Goal: Task Accomplishment & Management: Use online tool/utility

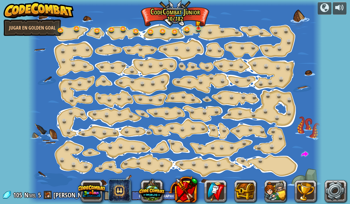
select select "es-419"
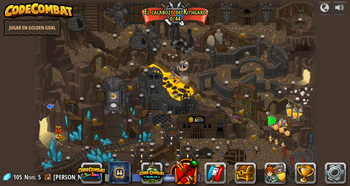
select select "es-419"
click at [60, 138] on link at bounding box center [59, 137] width 11 height 8
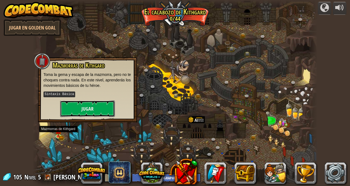
click at [74, 106] on button "Jugar" at bounding box center [87, 109] width 55 height 16
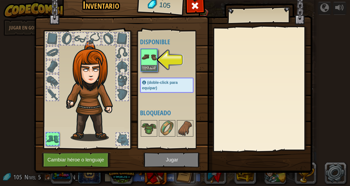
click at [161, 160] on img at bounding box center [173, 74] width 278 height 199
click at [146, 59] on img at bounding box center [148, 57] width 15 height 15
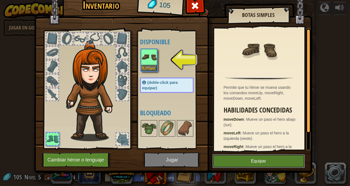
click at [281, 158] on button "Equipar" at bounding box center [259, 162] width 92 height 14
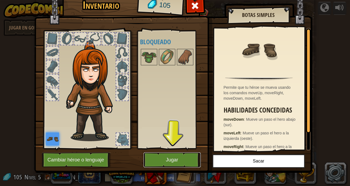
click at [155, 163] on button "Jugar" at bounding box center [172, 160] width 57 height 15
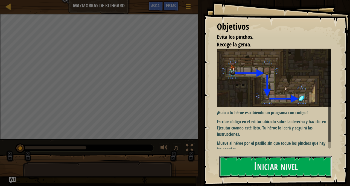
click at [301, 171] on button "Iniciar nivel" at bounding box center [275, 167] width 113 height 22
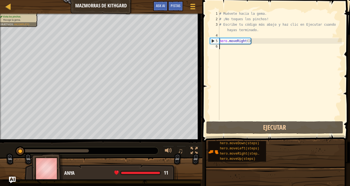
scroll to position [2, 0]
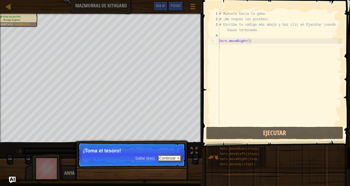
click at [167, 159] on button "Continuar" at bounding box center [170, 158] width 24 height 7
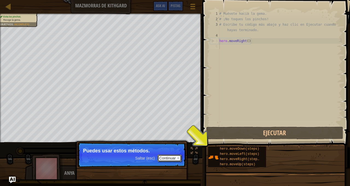
click at [175, 158] on button "Continuar" at bounding box center [170, 158] width 24 height 7
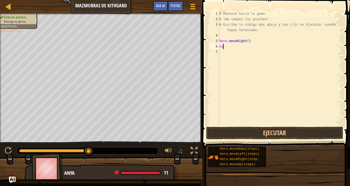
type textarea "n"
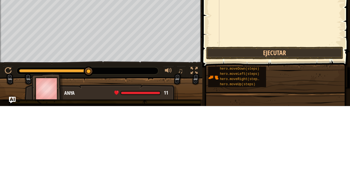
click at [257, 153] on span "hero.moveLeft(steps)" at bounding box center [239, 154] width 39 height 4
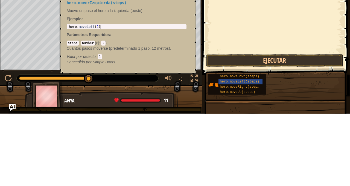
click at [256, 150] on span "hero.moveDown(steps)" at bounding box center [239, 149] width 39 height 4
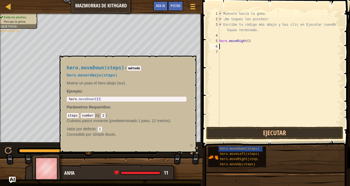
click at [244, 51] on div "# Muévete hacia la gema. # ¡No toques los pinchos! # Escribe tu código más abaj…" at bounding box center [280, 74] width 124 height 126
type textarea "m"
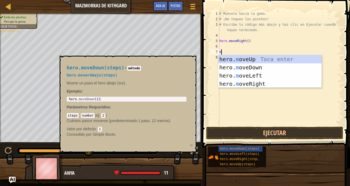
click at [283, 68] on div "hero. m oveUp Toca enter hero. m oveDown Toca enter hero. m oveLeft Toca enter …" at bounding box center [270, 79] width 104 height 49
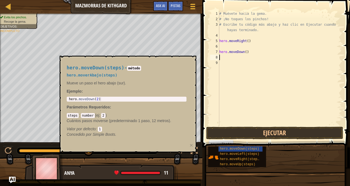
click at [236, 50] on div "# Muévete hacia la gema. # ¡No toques los pinchos! # Escribe tu código más abaj…" at bounding box center [280, 74] width 124 height 126
type textarea "hero.moveDown()"
click at [232, 49] on div "# Muévete hacia la gema. # ¡No toques los pinchos! # Escribe tu código más abaj…" at bounding box center [280, 74] width 124 height 126
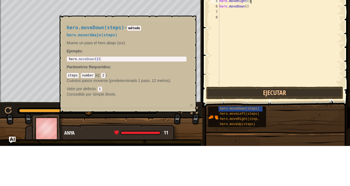
type textarea "hero.moveRight()"
click at [316, 132] on button "Ejecutar" at bounding box center [274, 133] width 137 height 13
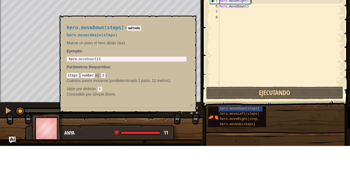
scroll to position [2, 2]
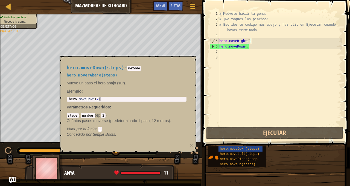
click at [81, 165] on div "Anya 11 x: 18 y: 6 No target" at bounding box center [101, 186] width 153 height 45
click at [339, 82] on div "# Muévete hacia la gema. # ¡No toques los pinchos! # Escribe tu código más abaj…" at bounding box center [280, 74] width 124 height 126
click at [190, 147] on button "×" at bounding box center [191, 146] width 3 height 6
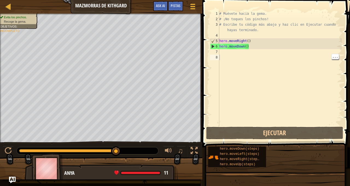
click at [253, 50] on div "# Muévete hacia la gema. # ¡No toques los pinchos! # Escribe tu código más abaj…" at bounding box center [280, 74] width 124 height 126
type textarea "r"
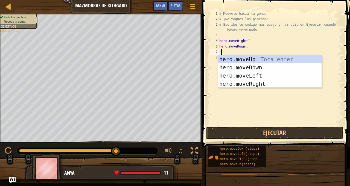
click at [287, 86] on div "he r o.moveUp Toca enter he r o.moveDown Toca enter he r o.moveLeft Toca enter …" at bounding box center [270, 79] width 104 height 49
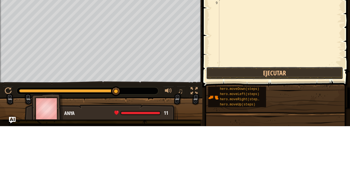
click at [321, 134] on button "Ejecutar" at bounding box center [274, 133] width 137 height 13
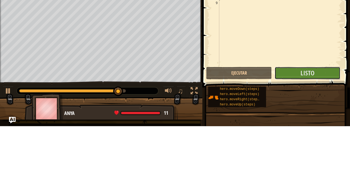
click at [326, 132] on button "Listo" at bounding box center [308, 133] width 66 height 13
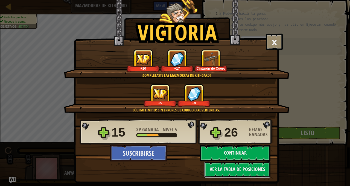
click at [258, 177] on button "Ver la Tabla de Posiciones" at bounding box center [237, 170] width 66 height 16
select select "es-419"
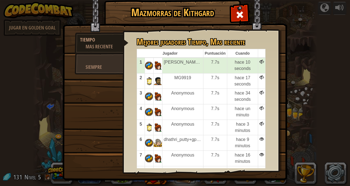
click at [235, 12] on div at bounding box center [239, 13] width 17 height 17
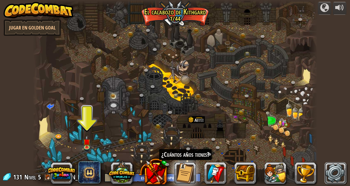
click at [337, 177] on link at bounding box center [336, 174] width 22 height 22
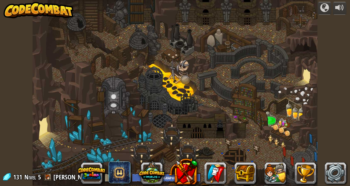
select select "es-419"
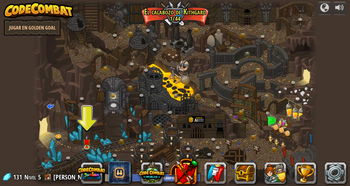
click at [119, 177] on span at bounding box center [120, 173] width 22 height 22
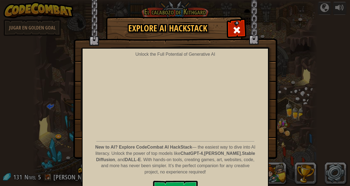
click at [326, 92] on div "Explore AI HackStack Unlock the Full Potential of Generative AI New to AI? Expl…" at bounding box center [175, 87] width 350 height 142
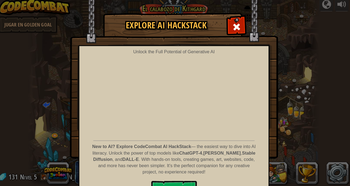
scroll to position [13, 0]
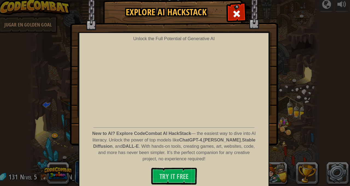
click at [239, 22] on div at bounding box center [236, 16] width 17 height 17
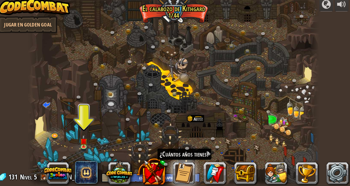
scroll to position [0, 0]
click at [230, 21] on div at bounding box center [175, 93] width 285 height 186
click at [185, 173] on button at bounding box center [185, 174] width 22 height 22
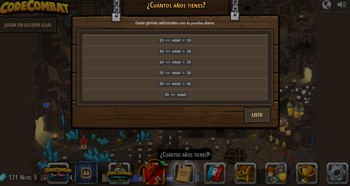
click at [188, 43] on code "13 <= edad < 16" at bounding box center [176, 43] width 33 height 5
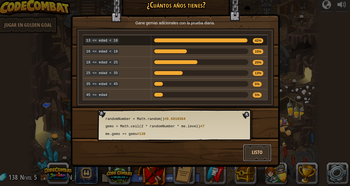
click at [257, 148] on button "Listo" at bounding box center [256, 153] width 27 height 16
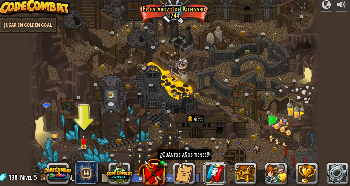
click at [212, 175] on link at bounding box center [215, 174] width 22 height 22
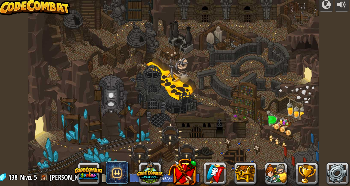
select select "es-419"
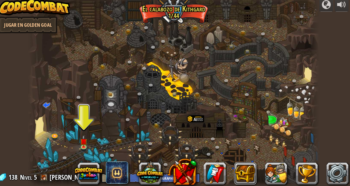
click at [254, 175] on button at bounding box center [245, 174] width 22 height 22
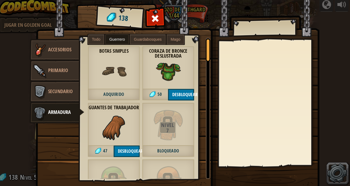
click at [337, 81] on div "Objetos 138 Misceláneo Accesorios Primario Secundario Armadura Todo Guerrero Gu…" at bounding box center [175, 93] width 350 height 186
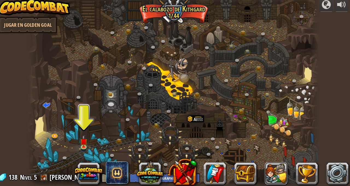
click at [282, 176] on button at bounding box center [276, 174] width 22 height 22
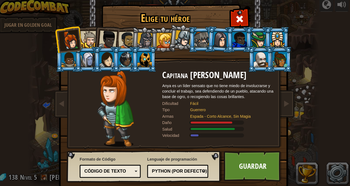
click at [330, 99] on div "Elige tu héroe 138 Capitana Anya Weston Anya es un líder sensato que no tiene m…" at bounding box center [175, 93] width 350 height 186
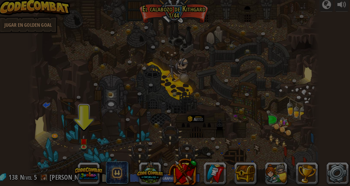
click at [330, 99] on div "Elige tu héroe 138 Capitana Anya Weston Anya es un líder sensato que no tiene m…" at bounding box center [175, 93] width 350 height 186
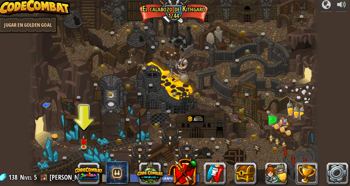
click at [307, 173] on button at bounding box center [306, 174] width 22 height 22
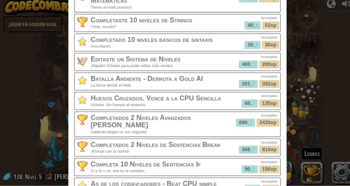
scroll to position [850, 0]
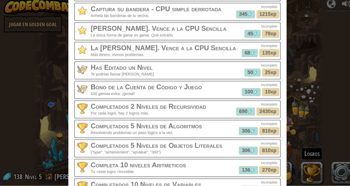
click at [311, 124] on div "× Logros 5 Niveles Completados C-c-c-c-c-ombo breaker! hace 4 días 50 50xp Comp…" at bounding box center [175, 93] width 350 height 186
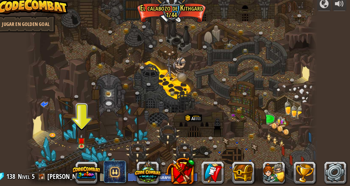
scroll to position [0, 0]
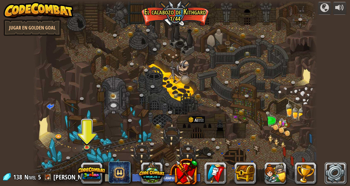
click at [337, 177] on link at bounding box center [336, 174] width 22 height 22
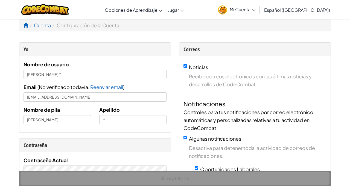
click at [256, 8] on span "Mi Cuenta" at bounding box center [243, 10] width 26 height 6
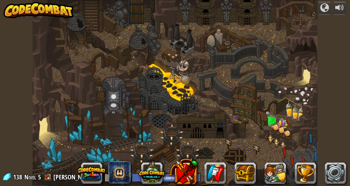
select select "es-419"
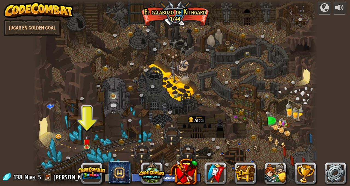
click at [87, 147] on img at bounding box center [86, 142] width 7 height 12
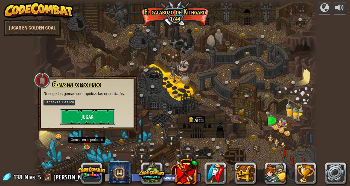
click at [79, 120] on button "Jugar" at bounding box center [87, 117] width 55 height 16
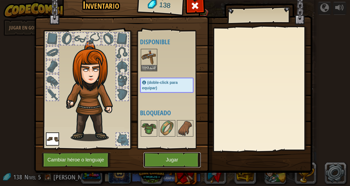
click at [181, 159] on button "Jugar" at bounding box center [172, 160] width 57 height 15
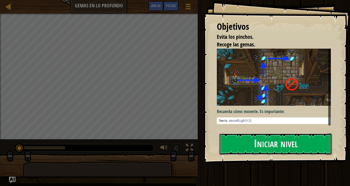
click at [269, 134] on button "Iniciar nivel" at bounding box center [275, 145] width 113 height 22
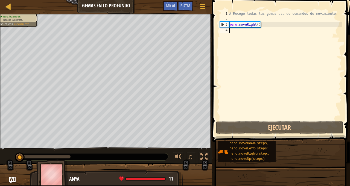
scroll to position [2, 0]
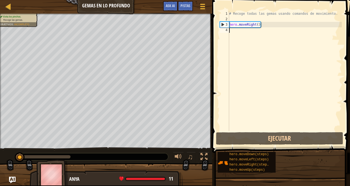
type textarea "m"
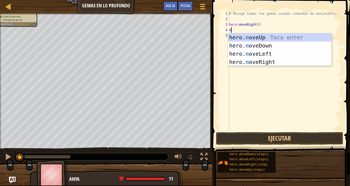
click at [287, 63] on div "hero. m oveUp Toca enter hero. m oveDown Toca enter hero. m oveLeft Toca enter …" at bounding box center [280, 57] width 104 height 49
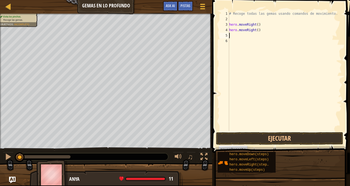
click at [251, 26] on div "# Recoge todas las gemas usando comandos de movimiento. hero . moveRight ( ) he…" at bounding box center [285, 76] width 114 height 131
click at [250, 26] on div "# Recoge todas las gemas usando comandos de movimiento. hero . moveRight ( ) he…" at bounding box center [285, 76] width 114 height 131
click at [250, 19] on div "# Recoge todas las gemas usando comandos de movimiento. moveRight ( ) hero . mo…" at bounding box center [285, 76] width 114 height 131
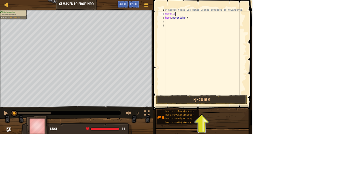
scroll to position [2, 1]
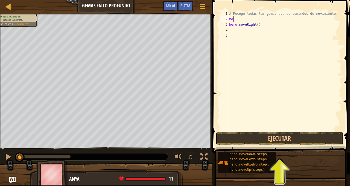
type textarea "m"
click at [263, 27] on div "# Recoge todas las gemas usando comandos de movimiento. hero . moveRight ( )" at bounding box center [285, 76] width 114 height 131
click at [259, 26] on div "# Recoge todas las gemas usando comandos de movimiento. hero . moveRight ( )" at bounding box center [285, 76] width 114 height 131
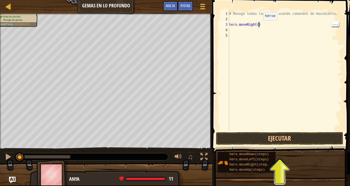
type textarea "hero.moveRight(2)"
click at [247, 32] on div "# Recoge todas las gemas usando comandos de movimiento. hero . moveRight ( 2 )" at bounding box center [285, 76] width 114 height 131
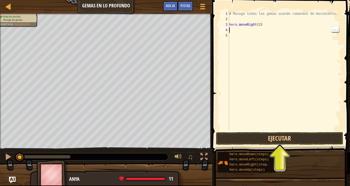
type textarea "m"
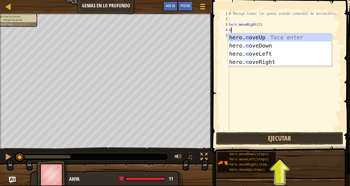
click at [295, 37] on div "hero. m oveUp Toca enter hero. m oveDown Toca enter hero. m oveLeft Toca enter …" at bounding box center [280, 57] width 104 height 49
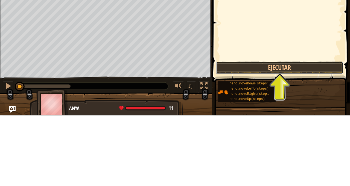
click at [320, 141] on button "Ejecutar" at bounding box center [279, 138] width 127 height 13
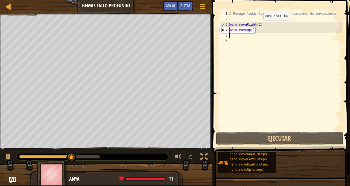
type textarea "m"
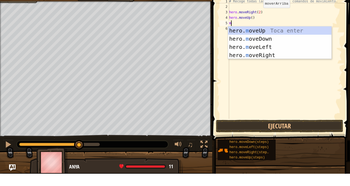
click at [292, 61] on div "hero. m oveUp Toca enter hero. m oveDown Toca enter hero. m oveLeft Toca enter …" at bounding box center [280, 63] width 104 height 49
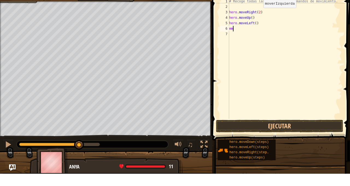
type textarea "m"
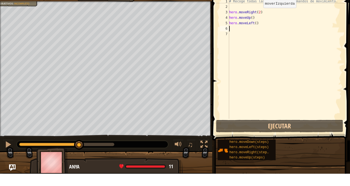
type textarea "m"
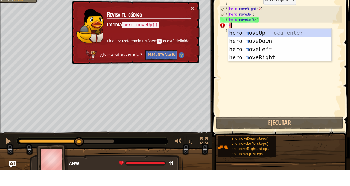
click at [282, 56] on div "hero. m oveUp Toca enter hero. m oveDown Toca enter hero. m oveLeft Toca enter …" at bounding box center [280, 68] width 104 height 49
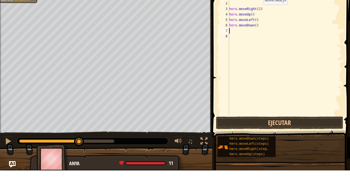
type textarea "d"
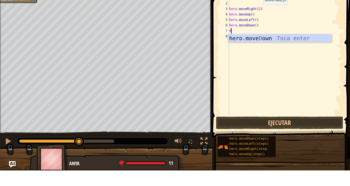
click at [287, 54] on div "hero.move D own Toca enter" at bounding box center [280, 62] width 104 height 25
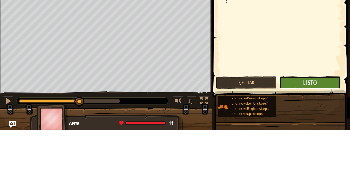
click at [312, 140] on span "Listo" at bounding box center [310, 138] width 14 height 9
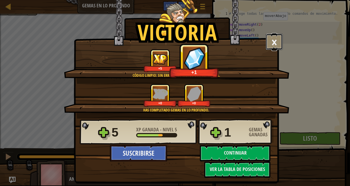
click at [281, 45] on button "×" at bounding box center [274, 42] width 17 height 16
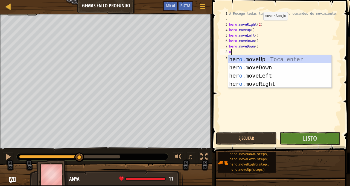
click at [270, 47] on div "# Recoge todas las gemas usando comandos de movimiento. hero . moveRight ( 2 ) …" at bounding box center [285, 76] width 114 height 131
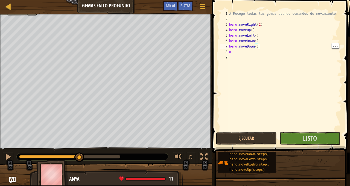
scroll to position [2, 2]
click at [261, 54] on div "# Recoge todas las gemas usando comandos de movimiento. hero . moveRight ( 2 ) …" at bounding box center [285, 76] width 114 height 131
type textarea "o"
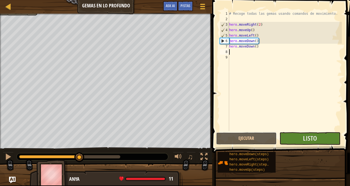
click at [272, 141] on button "Ejecutar" at bounding box center [246, 138] width 61 height 13
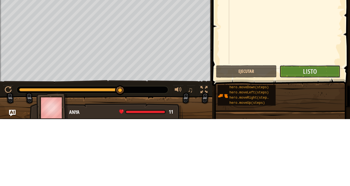
click at [336, 139] on button "Listo" at bounding box center [310, 138] width 61 height 13
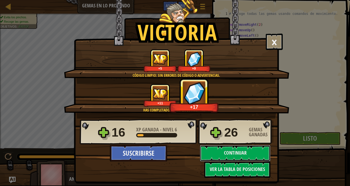
click at [261, 156] on button "Continuar" at bounding box center [235, 153] width 71 height 16
select select "es-419"
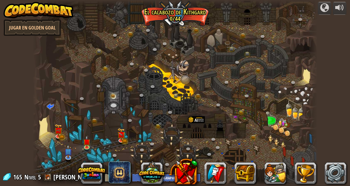
select select "es-419"
click at [127, 172] on span at bounding box center [120, 173] width 22 height 22
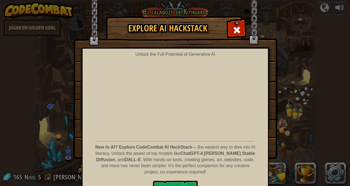
scroll to position [14, 0]
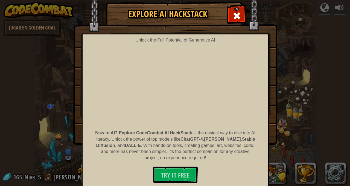
click at [248, 121] on div "Unlock the Full Potential of Generative AI New to AI? Explore CodeCombat AI Hac…" at bounding box center [175, 110] width 187 height 153
click at [248, 11] on img at bounding box center [175, 65] width 204 height 159
click at [240, 15] on span at bounding box center [237, 15] width 9 height 9
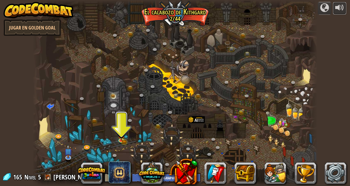
click at [340, 6] on div at bounding box center [339, 7] width 9 height 9
click at [125, 138] on div at bounding box center [175, 93] width 285 height 186
click at [120, 140] on img at bounding box center [121, 135] width 7 height 11
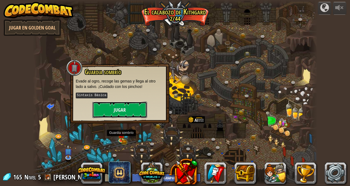
click at [106, 113] on button "Jugar" at bounding box center [119, 110] width 55 height 16
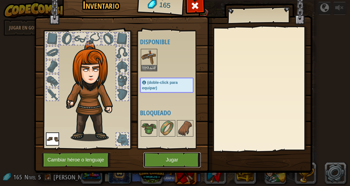
click at [182, 166] on button "Jugar" at bounding box center [172, 160] width 57 height 15
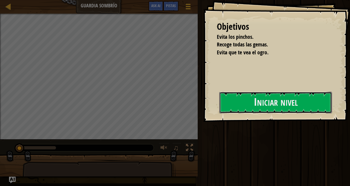
click at [287, 108] on button "Iniciar nivel" at bounding box center [275, 103] width 113 height 22
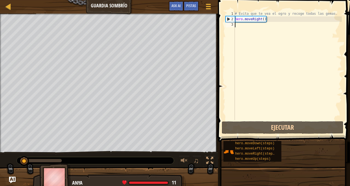
scroll to position [2, 0]
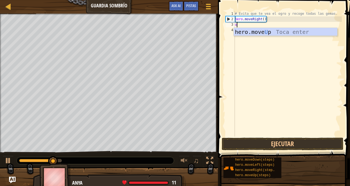
click at [301, 0] on body "Mapa Guardia sombrío Menú del Juego Listo Pistas Ask AI 1 ההההההההההההההההההההה…" at bounding box center [175, 0] width 350 height 0
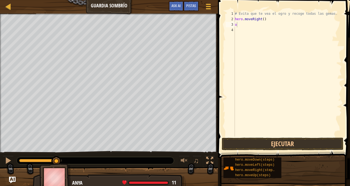
click at [272, 25] on div "# Evita que te vea el ogro y recoge todas las gemas. hero . moveRight ( ) u" at bounding box center [288, 79] width 108 height 137
type textarea "up"
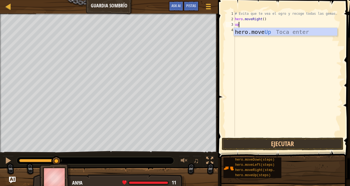
click at [301, 32] on div "hero.move Up Toca enter" at bounding box center [286, 40] width 104 height 25
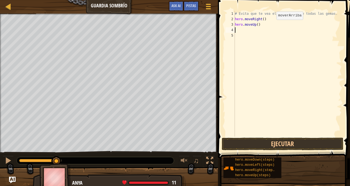
type textarea "r"
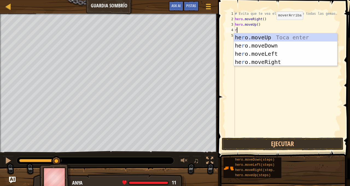
click at [281, 63] on div "he r o.moveUp Toca enter he r o.moveDown Toca enter he r o.moveLeft Toca enter …" at bounding box center [286, 57] width 104 height 49
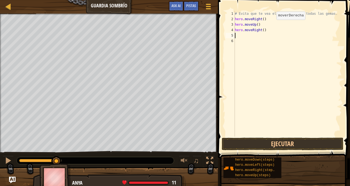
type textarea "d"
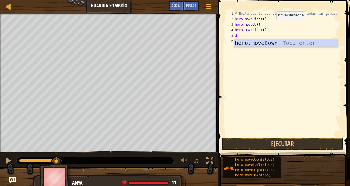
click at [291, 44] on div "hero.move D own Toca enter" at bounding box center [286, 51] width 104 height 25
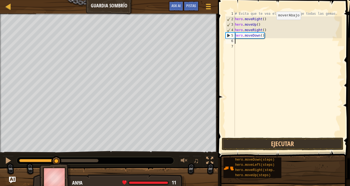
type textarea "l"
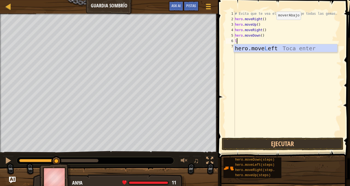
click at [316, 46] on div "hero.move L eft Toca enter" at bounding box center [286, 56] width 104 height 25
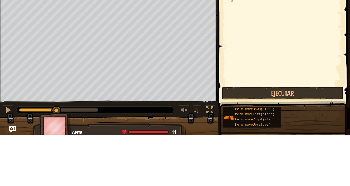
click at [305, 119] on div "# Evita que te vea el ogro y recoge todas las gemas. hero . moveRight ( ) hero …" at bounding box center [288, 79] width 108 height 137
click at [304, 142] on button "Ejecutar" at bounding box center [283, 144] width 122 height 13
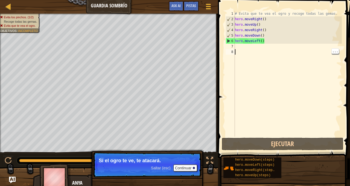
select select "es-419"
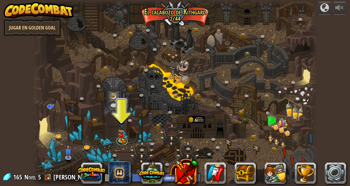
click at [119, 142] on link at bounding box center [122, 141] width 11 height 8
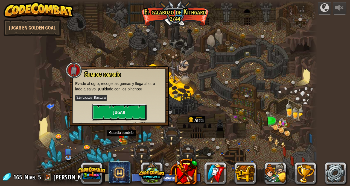
click at [98, 114] on button "Jugar" at bounding box center [119, 112] width 55 height 16
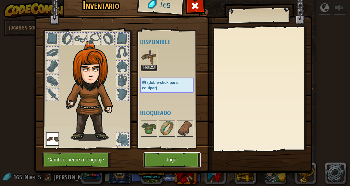
click at [155, 164] on button "Jugar" at bounding box center [172, 160] width 57 height 15
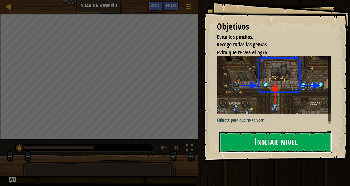
click at [294, 132] on button "Iniciar nivel" at bounding box center [275, 143] width 113 height 22
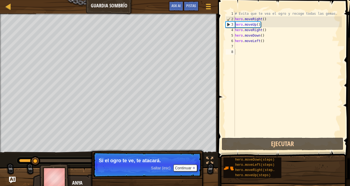
click at [259, 41] on div "# Evita que te vea el ogro y recoge todas las gemas. hero . moveRight ( ) hero …" at bounding box center [288, 79] width 108 height 137
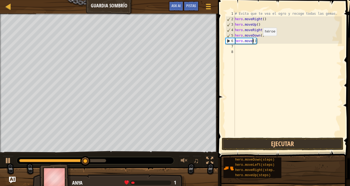
scroll to position [2, 2]
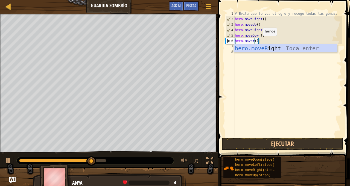
click at [323, 0] on body "Mapa Guardia sombrío Menú del Juego Listo Pistas Ask AI 1 ההההההההההההההההההההה…" at bounding box center [175, 0] width 350 height 0
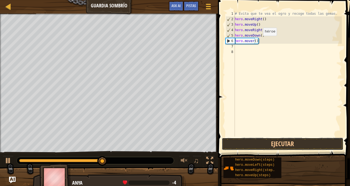
click at [289, 144] on button "Ejecutar" at bounding box center [283, 144] width 122 height 13
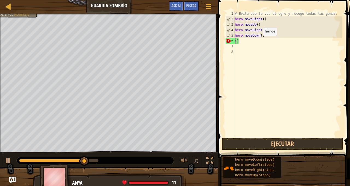
scroll to position [2, 0]
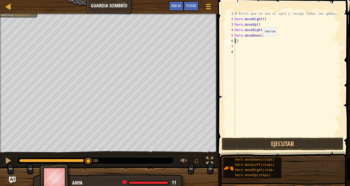
click at [249, 38] on div "# Evita que te vea el ogro y recoge todas las gemas. hero . moveRight ( ) hero …" at bounding box center [288, 79] width 108 height 137
type textarea "hero.moveDown()"
click at [242, 44] on div "# Evita que te vea el ogro y recoge todas las gemas. hero . moveRight ( ) hero …" at bounding box center [288, 79] width 108 height 137
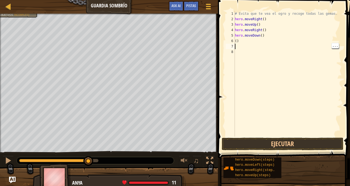
click at [237, 40] on div "# Evita que te vea el ogro y recoge todas las gemas. hero . moveRight ( ) hero …" at bounding box center [288, 79] width 108 height 137
type textarea ")"
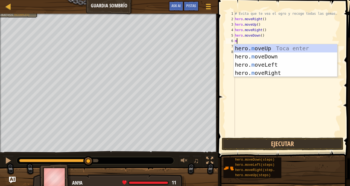
type textarea "mo"
click at [280, 68] on div "hero. mo veUp Toca enter hero. mo veDown Toca enter hero. mo veLeft Toca enter …" at bounding box center [286, 68] width 104 height 49
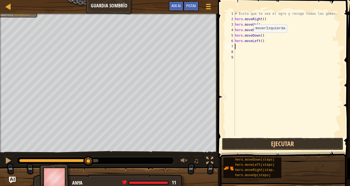
click at [266, 147] on button "Ejecutar" at bounding box center [283, 144] width 122 height 13
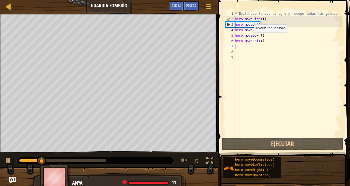
click at [254, 40] on div "# Evita que te vea el ogro y recoge todas las gemas. hero . moveRight ( ) hero …" at bounding box center [288, 79] width 108 height 137
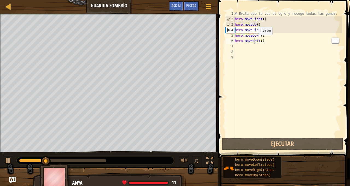
click at [262, 39] on div "# Evita que te vea el ogro y recoge todas las gemas. hero . moveRight ( ) hero …" at bounding box center [288, 79] width 108 height 137
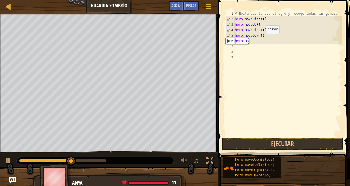
scroll to position [2, 0]
type textarea "h"
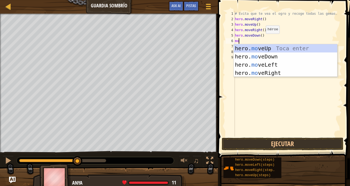
click at [277, 0] on body "Mapa Guardia sombrío Menú del Juego Listo Pistas Ask AI 1 ההההההההההההההההההההה…" at bounding box center [175, 0] width 350 height 0
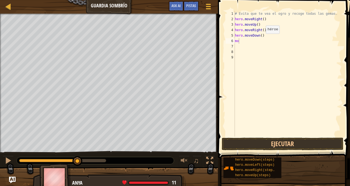
click at [242, 43] on div "# Evita que te vea el ogro y recoge todas las gemas. hero . moveRight ( ) hero …" at bounding box center [288, 79] width 108 height 137
type textarea "mor"
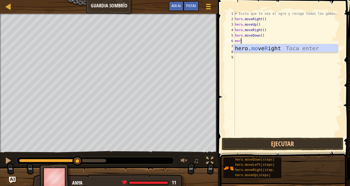
click at [289, 48] on div "hero. mo ve R ight Toca enter" at bounding box center [286, 56] width 104 height 25
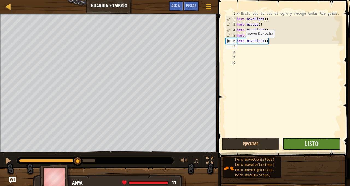
click at [306, 140] on span "Listo" at bounding box center [312, 144] width 14 height 9
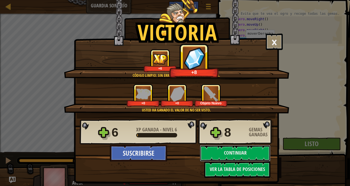
click at [251, 156] on button "Continuar" at bounding box center [235, 153] width 71 height 16
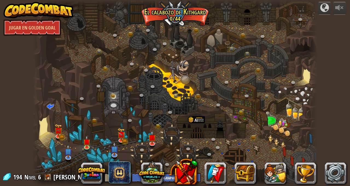
select select "es-419"
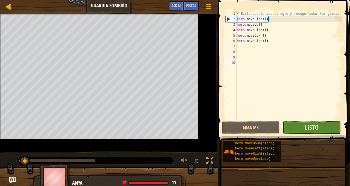
scroll to position [2, 0]
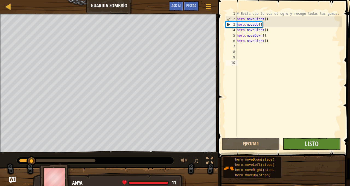
select select "es-419"
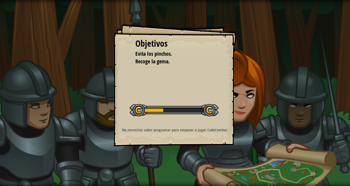
select select "es-419"
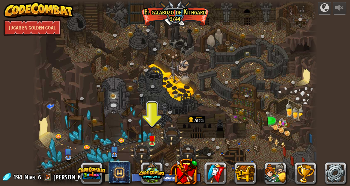
select select "es-419"
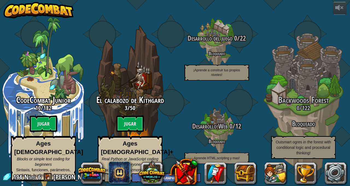
select select "es-419"
click at [127, 130] on btn "Jugar" at bounding box center [130, 124] width 27 height 16
select select "es-419"
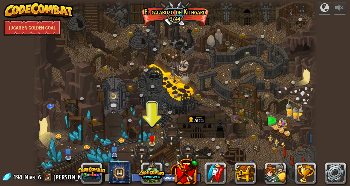
click at [153, 140] on img at bounding box center [152, 138] width 7 height 12
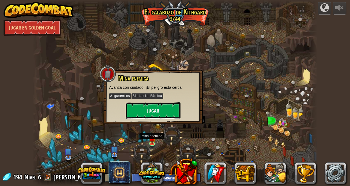
click at [136, 117] on button "Jugar" at bounding box center [153, 111] width 55 height 16
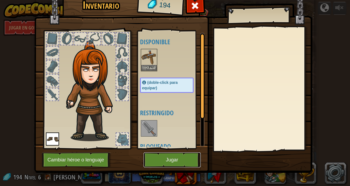
click at [156, 162] on button "Jugar" at bounding box center [172, 160] width 57 height 15
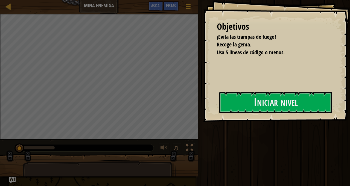
click at [55, 173] on div at bounding box center [46, 168] width 27 height 27
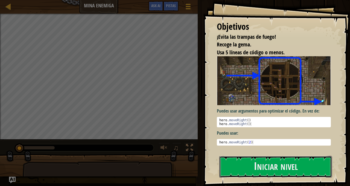
click at [316, 164] on button "Iniciar nivel" at bounding box center [275, 167] width 113 height 22
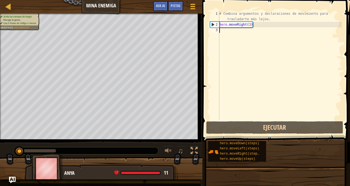
scroll to position [2, 0]
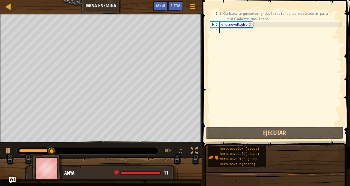
click at [251, 24] on div "# Combina argumentos y declaraciones de movimiento para trasladarte más lejos. …" at bounding box center [280, 76] width 124 height 131
type textarea "hero.moveRight(3)"
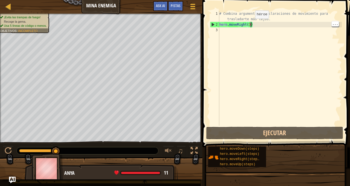
click at [314, 34] on div "# Combina argumentos y declaraciones de movimiento para trasladarte más lejos. …" at bounding box center [280, 76] width 124 height 131
type textarea "u"
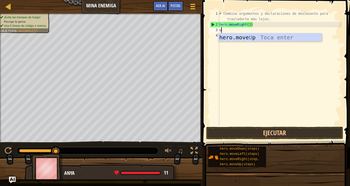
click at [264, 36] on div "hero.move U p Toca enter" at bounding box center [270, 45] width 104 height 25
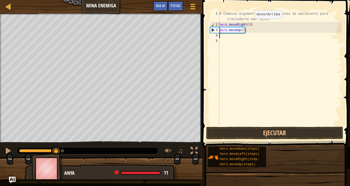
click at [252, 27] on div "# Combina argumentos y declaraciones de movimiento para trasladarte más lejos. …" at bounding box center [280, 76] width 124 height 131
click at [244, 29] on div "# Combina argumentos y declaraciones de movimiento para trasladarte más lejos. …" at bounding box center [280, 76] width 124 height 131
type textarea "hero.moveUp()"
click at [246, 34] on div "# Combina argumentos y declaraciones de movimiento para trasladarte más lejos. …" at bounding box center [280, 76] width 124 height 131
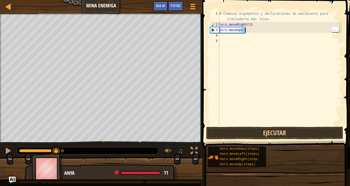
scroll to position [2, 0]
click at [243, 32] on div "# Combina argumentos y declaraciones de movimiento para trasladarte más lejos. …" at bounding box center [280, 76] width 124 height 131
type textarea "hero.moveUp(2)"
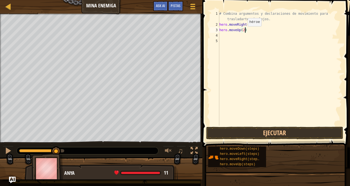
click at [319, 56] on div "# Combina argumentos y declaraciones de movimiento para trasladarte más lejos. …" at bounding box center [280, 76] width 124 height 131
click at [285, 133] on button "Ejecutar" at bounding box center [274, 133] width 137 height 13
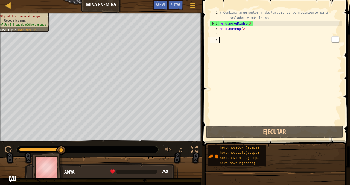
click at [244, 36] on div "# Combina argumentos y declaraciones de movimiento para trasladarte más lejos. …" at bounding box center [280, 76] width 124 height 131
click at [247, 30] on div "# Combina argumentos y declaraciones de movimiento para trasladarte más lejos. …" at bounding box center [280, 76] width 124 height 131
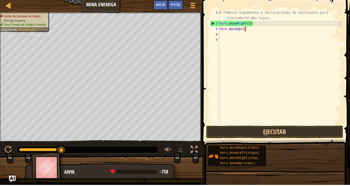
scroll to position [2, 2]
type textarea "hero.moveUp()"
click at [242, 37] on div "# Combina argumentos y declaraciones de movimiento para trasladarte más lejos. …" at bounding box center [280, 76] width 124 height 131
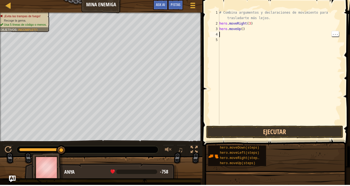
scroll to position [2, 0]
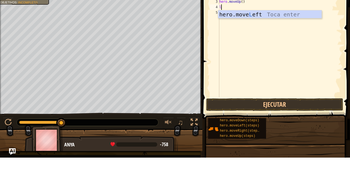
type textarea "l"
click at [315, 0] on body "Mapa Mina enemiga Menú del Juego Listo Pistas Ask AI 1 הההההההההההההההההההההההה…" at bounding box center [175, 0] width 350 height 0
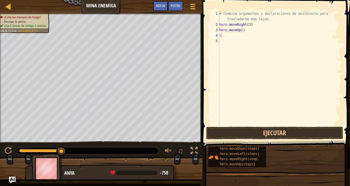
click at [230, 35] on div "# Combina argumentos y declaraciones de movimiento para trasladarte más lejos. …" at bounding box center [280, 76] width 124 height 131
type textarea "l"
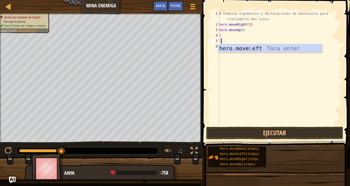
click at [299, 49] on div "hero.move L eft Toca enter" at bounding box center [270, 56] width 104 height 25
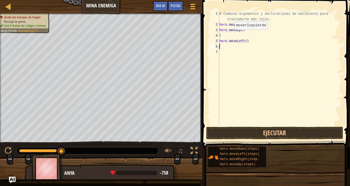
click at [239, 36] on div "# Combina argumentos y declaraciones de movimiento para trasladarte más lejos. …" at bounding box center [280, 76] width 124 height 131
type textarea "l"
type textarea "hero.moveUp()"
click at [232, 43] on div "# Combina argumentos y declaraciones de movimiento para trasladarte más lejos. …" at bounding box center [280, 76] width 124 height 131
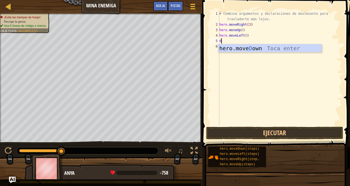
type textarea "do"
click at [292, 50] on div "hero.move Do wn Toca enter" at bounding box center [270, 56] width 104 height 25
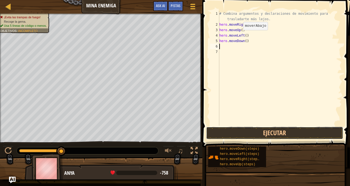
click at [282, 134] on button "Ejecutar" at bounding box center [274, 133] width 137 height 13
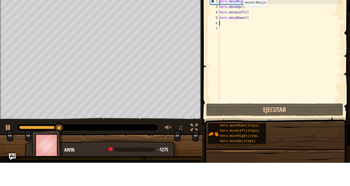
click at [249, 35] on div "# Combina argumentos y declaraciones de movimiento para trasladarte más lejos. …" at bounding box center [280, 76] width 124 height 131
click at [246, 38] on div "# Combina argumentos y declaraciones de movimiento para trasladarte más lejos. …" at bounding box center [280, 76] width 124 height 131
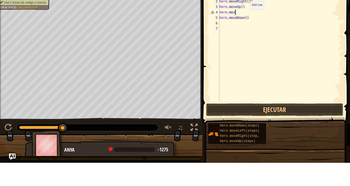
type textarea "hero.move"
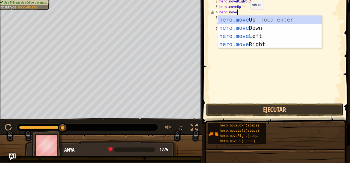
click at [268, 67] on div "hero.move Up Toca enter hero.move Down Toca enter hero.move Left Toca enter her…" at bounding box center [270, 63] width 104 height 49
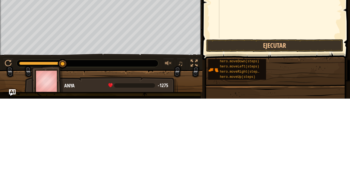
click at [329, 126] on span at bounding box center [277, 66] width 152 height 164
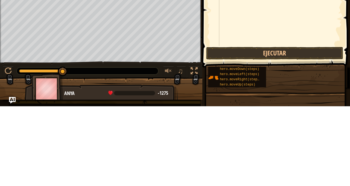
scroll to position [2, 2]
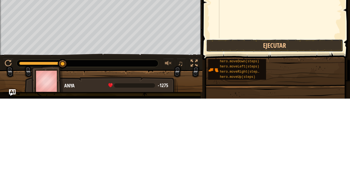
click at [323, 133] on button "Ejecutar" at bounding box center [274, 133] width 137 height 13
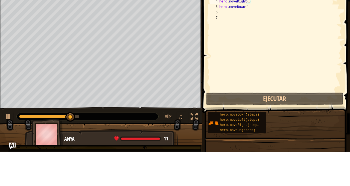
click at [250, 43] on div "# Combina argumentos y declaraciones de movimiento para trasladarte más lejos. …" at bounding box center [280, 76] width 124 height 131
click at [247, 42] on div "# Combina argumentos y declaraciones de movimiento para trasladarte más lejos. …" at bounding box center [280, 76] width 124 height 131
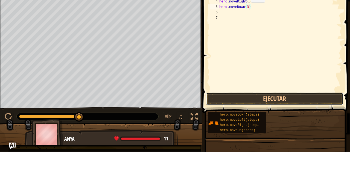
click at [304, 130] on button "Ejecutar" at bounding box center [274, 133] width 137 height 13
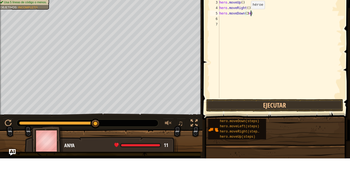
scroll to position [2, 2]
type textarea "hero.moveDown(3)"
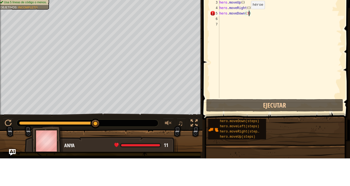
click at [232, 45] on div "# Combina argumentos y declaraciones de movimiento para trasladarte más lejos. …" at bounding box center [280, 76] width 124 height 131
type textarea "m"
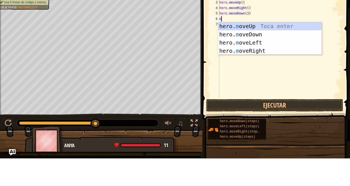
click at [291, 71] on div "hero. m oveUp Toca enter hero. m oveDown Toca enter hero. m oveLeft Toca enter …" at bounding box center [270, 74] width 104 height 49
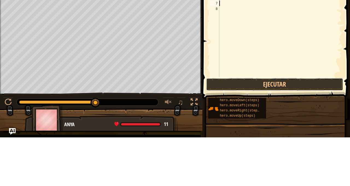
click at [285, 130] on button "Ejecutar" at bounding box center [274, 133] width 137 height 13
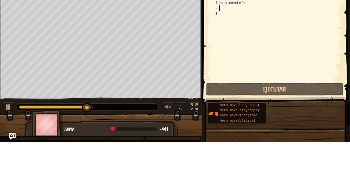
click at [240, 46] on div "# Combina argumentos y declaraciones de movimiento para trasladarte más lejos. …" at bounding box center [280, 76] width 124 height 131
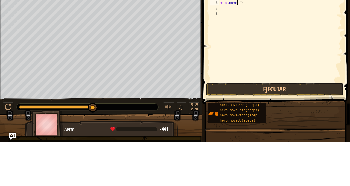
scroll to position [2, 1]
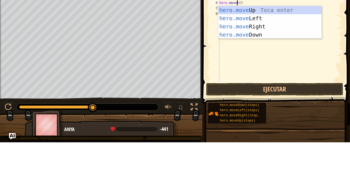
click at [270, 71] on div "hero.move Up Toca enter hero.move Left Toca enter hero.move Right Toca enter he…" at bounding box center [270, 74] width 104 height 49
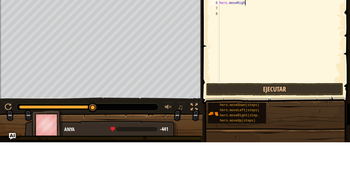
scroll to position [2, 2]
click at [319, 136] on button "Ejecutar" at bounding box center [274, 133] width 137 height 13
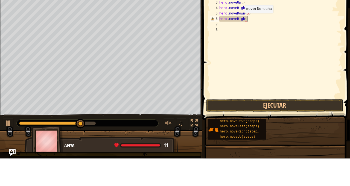
scroll to position [2, 2]
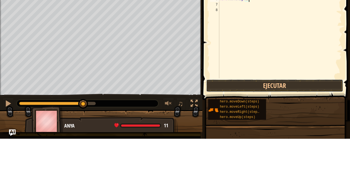
click at [298, 135] on button "Ejecutar" at bounding box center [274, 133] width 137 height 13
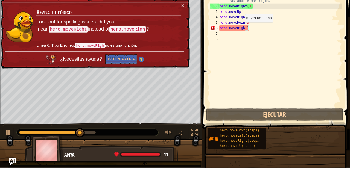
click at [245, 45] on div "# Combina argumentos y declaraciones de movimiento para trasladarte más lejos. …" at bounding box center [280, 76] width 124 height 131
click at [248, 46] on div "# Combina argumentos y declaraciones de movimiento para trasladarte más lejos. …" at bounding box center [280, 76] width 124 height 131
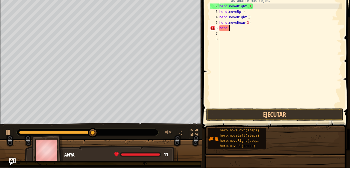
scroll to position [2, 0]
type textarea "h"
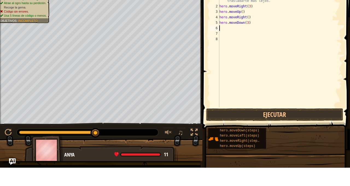
type textarea "m"
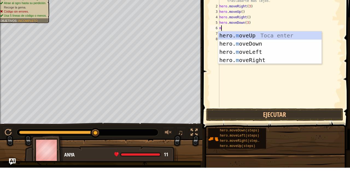
click at [271, 80] on div "hero. m oveUp Toca enter hero. m oveDown Toca enter hero. m oveLeft Toca enter …" at bounding box center [270, 74] width 104 height 49
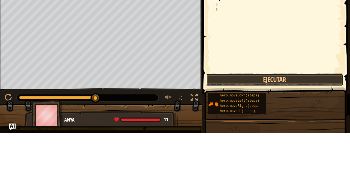
click at [312, 137] on button "Ejecutar" at bounding box center [274, 133] width 137 height 13
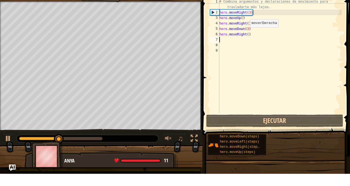
click at [251, 46] on div "# Combina argumentos y declaraciones de movimiento para trasladarte más lejos. …" at bounding box center [280, 76] width 124 height 131
click at [249, 49] on div "# Combina argumentos y declaraciones de movimiento para trasladarte más lejos. …" at bounding box center [280, 76] width 124 height 131
type textarea "hero.moveRight(2)"
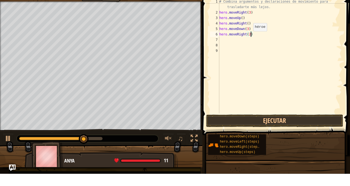
scroll to position [2, 0]
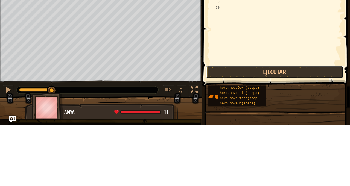
click at [328, 136] on button "Ejecutar" at bounding box center [274, 133] width 137 height 13
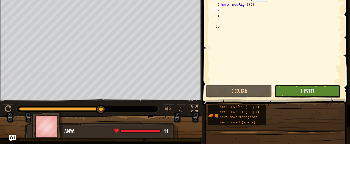
click at [321, 137] on button "Listo" at bounding box center [308, 133] width 66 height 13
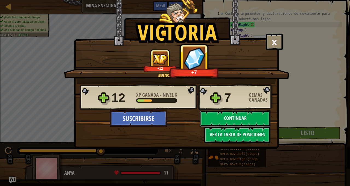
click at [258, 118] on button "Continuar" at bounding box center [235, 119] width 71 height 16
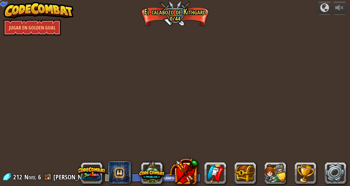
select select "es-419"
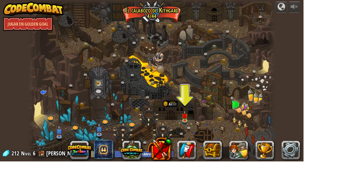
click at [189, 121] on div at bounding box center [196, 124] width 17 height 16
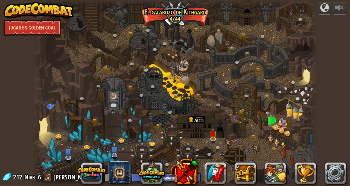
select select "es-419"
click at [218, 140] on link at bounding box center [213, 140] width 11 height 8
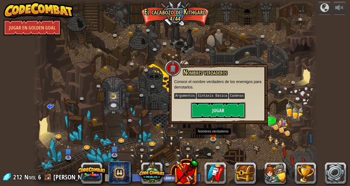
click at [221, 117] on button "Jugar" at bounding box center [218, 110] width 55 height 16
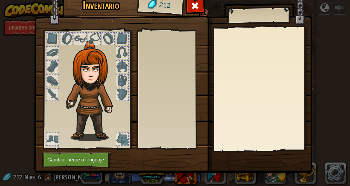
click at [233, 106] on img at bounding box center [173, 74] width 278 height 199
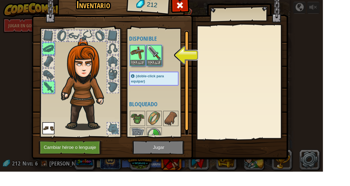
click at [161, 174] on div "Inventario 212 Disponible [GEOGRAPHIC_DATA] [GEOGRAPHIC_DATA] [GEOGRAPHIC_DATA]…" at bounding box center [175, 98] width 278 height 181
click at [148, 56] on img at bounding box center [148, 57] width 15 height 15
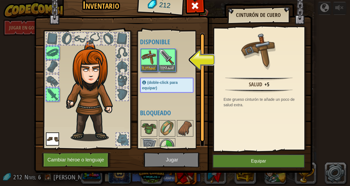
click at [178, 62] on div at bounding box center [172, 60] width 65 height 24
click at [165, 68] on button "Equipar" at bounding box center [166, 68] width 15 height 6
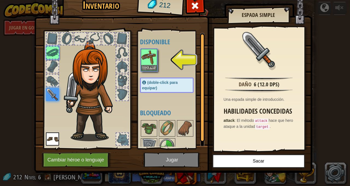
click at [148, 70] on div "Equipar" at bounding box center [149, 60] width 16 height 22
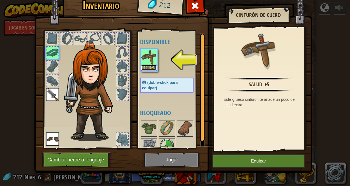
click at [143, 67] on button "Equipar" at bounding box center [148, 68] width 15 height 6
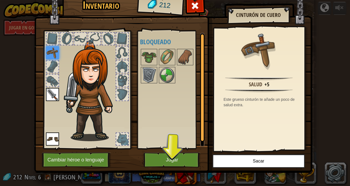
click at [165, 172] on img at bounding box center [173, 74] width 278 height 199
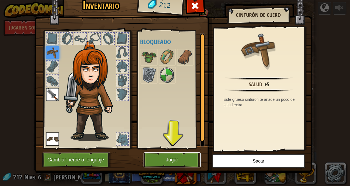
click at [158, 159] on button "Jugar" at bounding box center [172, 160] width 57 height 15
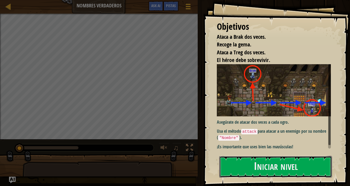
click at [301, 159] on button "Iniciar nivel" at bounding box center [275, 167] width 113 height 22
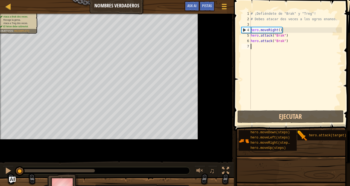
scroll to position [2, 0]
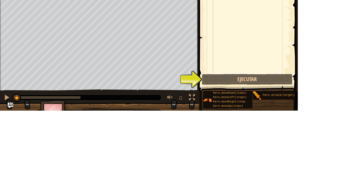
click at [273, 137] on div "# ¡Defiéndete de "Brak" y "Treg"! # Debes atacar dos veces a los ogros enanos. …" at bounding box center [296, 82] width 92 height 142
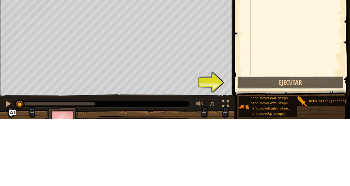
click at [299, 149] on button "Ejecutar" at bounding box center [290, 149] width 106 height 13
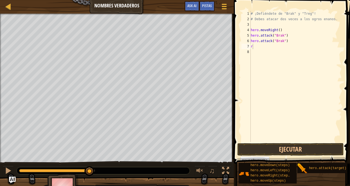
click at [284, 48] on div "# ¡Defiéndete de "Brak" y "Treg"! # Debes atacar dos veces a los ogros enanos. …" at bounding box center [296, 82] width 92 height 142
type textarea "ri"
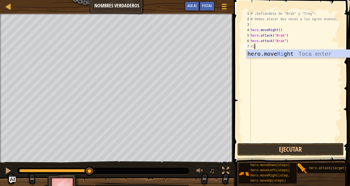
click at [297, 56] on div "hero.move Ri ght Toca enter" at bounding box center [298, 62] width 104 height 25
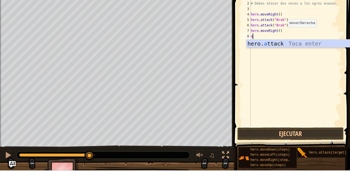
click at [326, 60] on div "hero. a ttack Toca enter" at bounding box center [298, 67] width 104 height 25
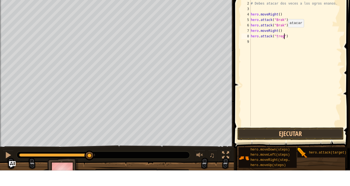
scroll to position [2, 3]
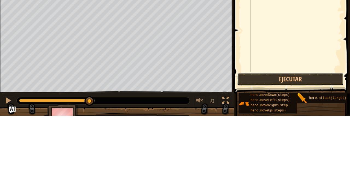
click at [298, 151] on button "Ejecutar" at bounding box center [290, 149] width 106 height 13
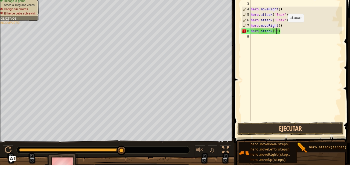
scroll to position [2, 2]
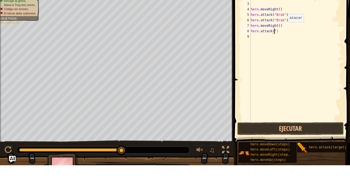
click at [285, 53] on div "# ¡Defiéndete de "Brak" y "Treg"! # Debes atacar dos veces a los ogros enanos. …" at bounding box center [296, 82] width 92 height 142
type textarea "h"
click at [282, 47] on div "# ¡Defiéndete de "Brak" y "Treg"! # Debes atacar dos veces a los ogros enanos. …" at bounding box center [296, 82] width 92 height 142
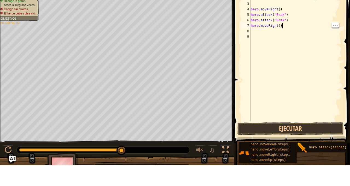
scroll to position [2, 2]
click at [279, 49] on div "# ¡Defiéndete de "Brak" y "Treg"! # Debes atacar dos veces a los ogros enanos. …" at bounding box center [296, 82] width 92 height 142
click at [280, 49] on div "# ¡Defiéndete de "Brak" y "Treg"! # Debes atacar dos veces a los ogros enanos. …" at bounding box center [296, 82] width 92 height 142
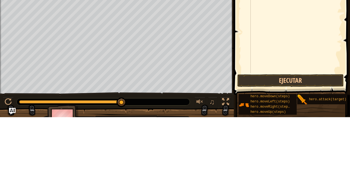
type textarea "hero.moveRight(3)"
click at [309, 150] on button "Ejecutar" at bounding box center [290, 149] width 106 height 13
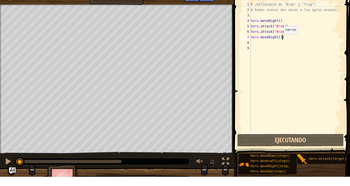
scroll to position [2, 2]
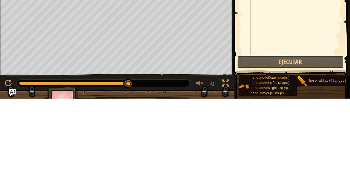
click at [323, 149] on button "Ejecutar" at bounding box center [290, 149] width 106 height 13
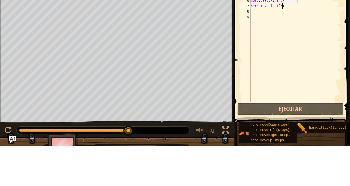
click at [268, 53] on div "# ¡Defiéndete de "Brak" y "Treg"! # Debes atacar dos veces a los ogros enanos. …" at bounding box center [296, 82] width 92 height 142
click at [286, 48] on div "# ¡Defiéndete de "Brak" y "Treg"! # Debes atacar dos veces a los ogros enanos. …" at bounding box center [296, 82] width 92 height 142
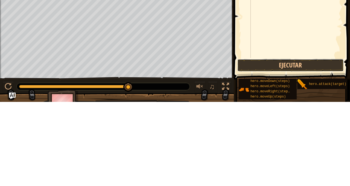
click at [316, 148] on button "Ejecutar" at bounding box center [290, 149] width 106 height 13
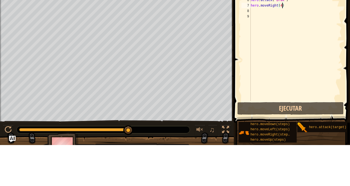
scroll to position [2, 2]
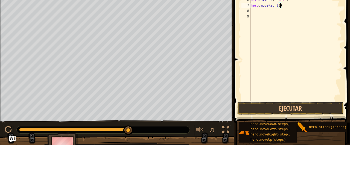
type textarea "hero.moveRight(3)"
click at [264, 57] on div "# ¡Defiéndete de "Brak" y "Treg"! # Debes atacar dos veces a los ogros enanos. …" at bounding box center [296, 82] width 92 height 142
click at [257, 57] on div "# ¡Defiéndete de "Brak" y "Treg"! # Debes atacar dos veces a los ogros enanos. …" at bounding box center [296, 82] width 92 height 142
click at [261, 52] on div "# ¡Defiéndete de "Brak" y "Treg"! # Debes atacar dos veces a los ogros enanos. …" at bounding box center [296, 82] width 92 height 142
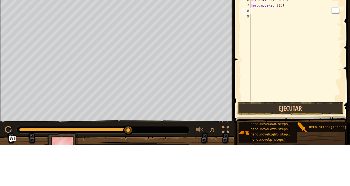
type textarea "r"
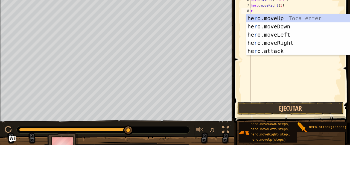
click at [299, 84] on div "he r o.moveUp Toca enter he r o.moveDown Toca enter he r o.moveLeft Toca enter …" at bounding box center [298, 83] width 104 height 57
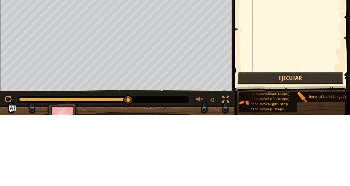
click at [317, 150] on button "Ejecutar" at bounding box center [290, 149] width 106 height 13
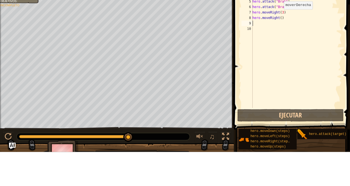
click at [280, 53] on div "# ¡Defiéndete de "Brak" y "Treg"! # Debes atacar dos veces a los ogros enanos. …" at bounding box center [296, 82] width 91 height 142
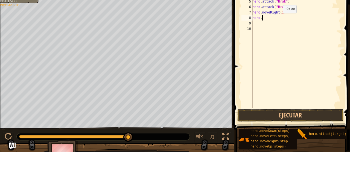
scroll to position [2, 1]
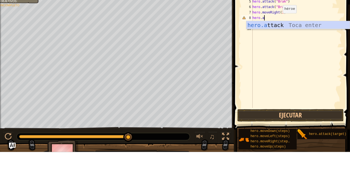
click at [307, 62] on div "hero.a ttack Toca enter" at bounding box center [298, 67] width 104 height 25
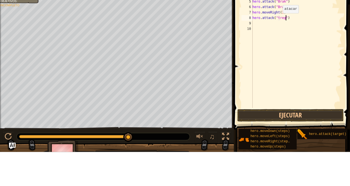
scroll to position [2, 3]
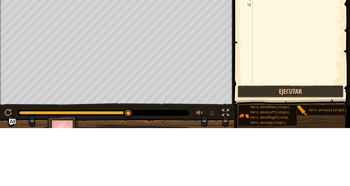
click at [317, 152] on button "Ejecutar" at bounding box center [290, 149] width 106 height 13
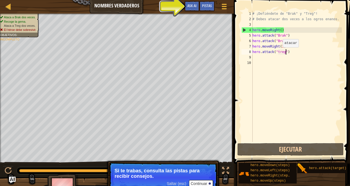
click at [212, 7] on div "Pistas" at bounding box center [206, 6] width 15 height 10
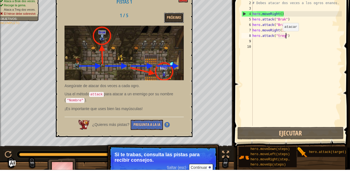
click at [174, 31] on button "Próximo" at bounding box center [174, 34] width 20 height 10
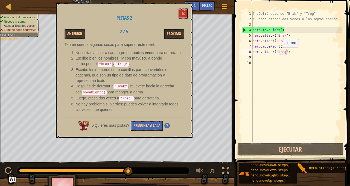
click at [278, 30] on div "# ¡Defiéndete de "Brak" y "Treg"! # Debes atacar dos veces a los ogros enanos. …" at bounding box center [297, 82] width 90 height 142
click at [285, 43] on div "# ¡Defiéndete de "Brak" y "Treg"! # Debes atacar dos veces a los ogros enanos. …" at bounding box center [297, 82] width 90 height 142
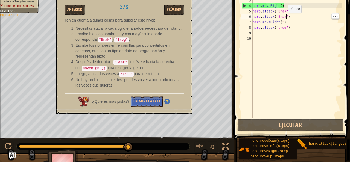
click at [279, 48] on div "# ¡Defiéndete de "Brak" y "Treg"! # Debes atacar dos veces a los ogros enanos. …" at bounding box center [297, 82] width 90 height 142
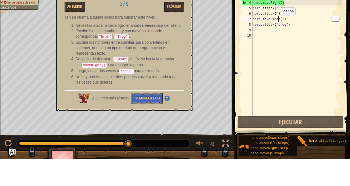
click at [287, 53] on div "# ¡Defiéndete de "Brak" y "Treg"! # Debes atacar dos veces a los ogros enanos. …" at bounding box center [297, 82] width 90 height 142
click at [289, 52] on div "# ¡Defiéndete de "Brak" y "Treg"! # Debes atacar dos veces a los ogros enanos. …" at bounding box center [297, 82] width 90 height 142
click at [288, 49] on div "# ¡Defiéndete de "Brak" y "Treg"! # Debes atacar dos veces a los ogros enanos. …" at bounding box center [297, 82] width 90 height 142
click at [288, 52] on div "# ¡Defiéndete de "Brak" y "Treg"! # Debes atacar dos veces a los ogros enanos. …" at bounding box center [297, 82] width 90 height 142
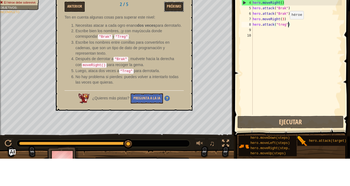
click at [169, 39] on button "Próximo" at bounding box center [174, 34] width 20 height 10
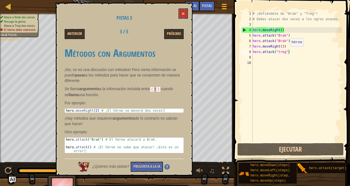
click at [285, 28] on div "# ¡Defiéndete de "Brak" y "Treg"! # Debes atacar dos veces a los ogros enanos. …" at bounding box center [297, 82] width 90 height 142
click at [283, 29] on div "# ¡Defiéndete de "Brak" y "Treg"! # Debes atacar dos veces a los ogros enanos. …" at bounding box center [297, 82] width 90 height 142
click at [282, 30] on div "# ¡Defiéndete de "Brak" y "Treg"! # Debes atacar dos veces a los ogros enanos. …" at bounding box center [297, 82] width 90 height 142
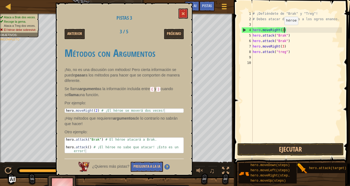
scroll to position [2, 2]
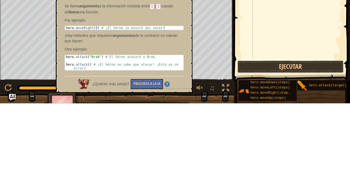
click at [302, 147] on button "Ejecutar" at bounding box center [290, 149] width 106 height 13
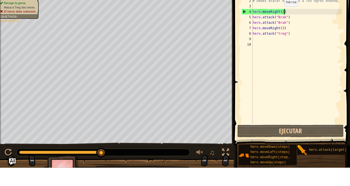
click at [284, 47] on div "# ¡Defiéndete de "Brak" y "Treg"! # Debes atacar dos veces a los ogros enanos. …" at bounding box center [297, 82] width 90 height 142
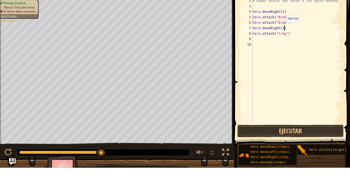
click at [285, 28] on div "# ¡Defiéndete de "Brak" y "Treg"! # Debes atacar dos veces a los ogros enanos. …" at bounding box center [297, 82] width 90 height 142
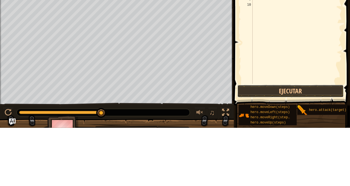
click at [305, 144] on button "Ejecutar" at bounding box center [290, 149] width 106 height 13
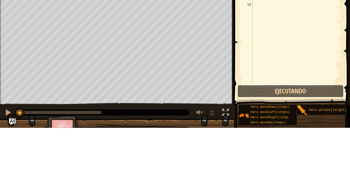
click at [309, 147] on button "Ejecutando" at bounding box center [290, 149] width 106 height 13
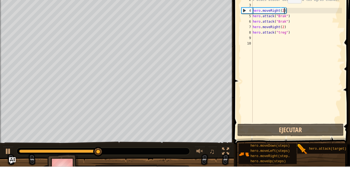
click at [286, 43] on div "# ¡Defiéndete de "Brak" y "Treg"! # Debes atacar dos veces a los ogros enanos. …" at bounding box center [297, 82] width 90 height 142
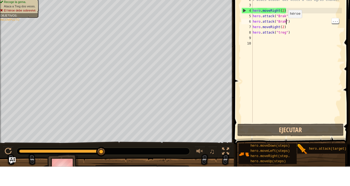
click at [291, 48] on div "# ¡Defiéndete de "Brak" y "Treg"! # Debes atacar dos veces a los ogros enanos. …" at bounding box center [297, 82] width 90 height 142
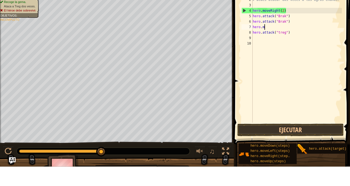
scroll to position [2, 1]
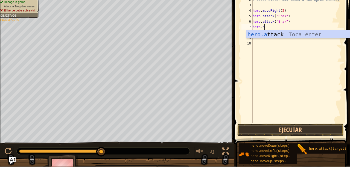
click at [321, 56] on div "hero.a ttack Toca enter" at bounding box center [298, 62] width 104 height 25
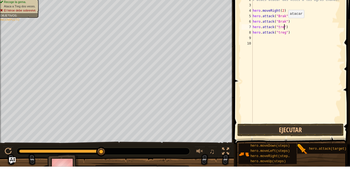
scroll to position [2, 3]
type textarea "hero.attack("treg")"
click at [288, 54] on div "# ¡Defiéndete de "Brak" y "Treg"! # Debes atacar dos veces a los ogros enanos. …" at bounding box center [297, 82] width 90 height 142
click at [299, 57] on div "# ¡Defiéndete de "Brak" y "Treg"! # Debes atacar dos veces a los ogros enanos. …" at bounding box center [297, 82] width 90 height 142
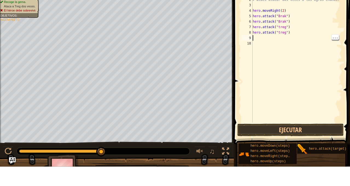
click at [291, 55] on div "# ¡Defiéndete de "Brak" y "Treg"! # Debes atacar dos veces a los ogros enanos. …" at bounding box center [297, 82] width 90 height 142
click at [293, 51] on div "# ¡Defiéndete de "Brak" y "Treg"! # Debes atacar dos veces a los ogros enanos. …" at bounding box center [297, 82] width 90 height 142
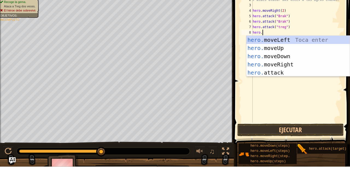
type textarea "hero.r"
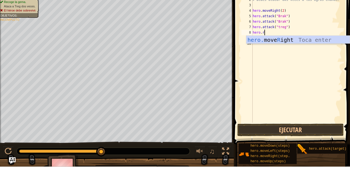
click at [305, 63] on div "hero. move R ight Toca enter" at bounding box center [298, 67] width 104 height 25
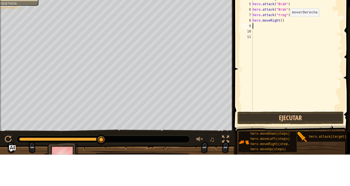
click at [284, 51] on div "# ¡Defiéndete de "Brak" y "Treg"! # Debes atacar dos veces a los ogros enanos. …" at bounding box center [297, 82] width 90 height 142
click at [281, 53] on div "# ¡Defiéndete de "Brak" y "Treg"! # Debes atacar dos veces a los ogros enanos. …" at bounding box center [297, 82] width 90 height 142
click at [285, 54] on div "# ¡Defiéndete de "Brak" y "Treg"! # Debes atacar dos veces a los ogros enanos. …" at bounding box center [297, 82] width 90 height 142
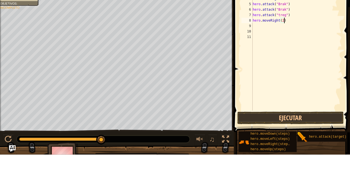
scroll to position [2, 2]
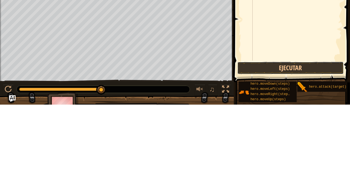
click at [320, 151] on button "Ejecutar" at bounding box center [290, 149] width 106 height 13
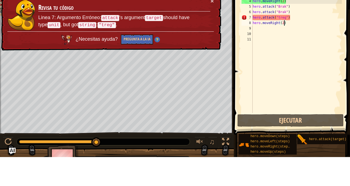
click at [286, 46] on div "# ¡Defiéndete de "Brak" y "Treg"! # Debes atacar dos veces a los ogros enanos. …" at bounding box center [297, 82] width 90 height 142
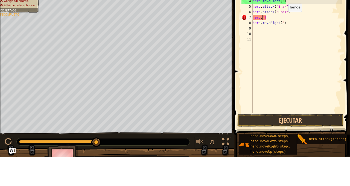
scroll to position [2, 1]
click at [291, 51] on div "# ¡Defiéndete de "Brak" y "Treg"! # Debes atacar dos veces a los ogros enanos. …" at bounding box center [297, 82] width 90 height 142
click at [281, 47] on div "# ¡Defiéndete de "Brak" y "Treg"! # Debes atacar dos veces a los ogros enanos. …" at bounding box center [297, 82] width 90 height 142
type textarea "hero.r"
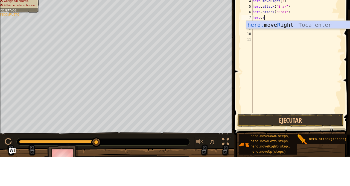
click at [296, 59] on div "# ¡Defiéndete de "Brak" y "Treg"! # Debes atacar dos veces a los ogros enanos. …" at bounding box center [297, 82] width 90 height 142
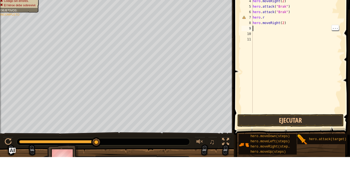
scroll to position [2, 0]
click at [271, 48] on div "# ¡Defiéndete de "Brak" y "Treg"! # Debes atacar dos veces a los ogros enanos. …" at bounding box center [297, 82] width 90 height 142
type textarea "hero.ri"
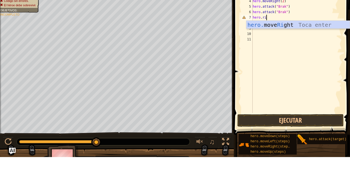
click at [305, 52] on div "hero. move Ri ght Toca enter" at bounding box center [298, 62] width 104 height 25
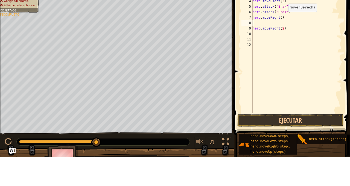
scroll to position [2, 0]
click at [286, 59] on div "# ¡Defiéndete de "Brak" y "Treg"! # Debes atacar dos veces a los ogros enanos. …" at bounding box center [297, 82] width 90 height 142
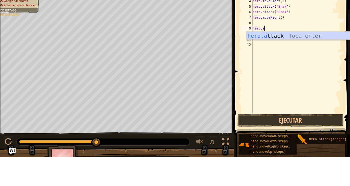
click at [295, 61] on div "hero.a ttack Toca enter" at bounding box center [298, 73] width 104 height 25
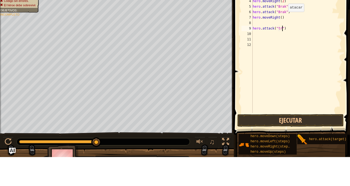
scroll to position [2, 3]
type textarea "hero.attack("treg")"
click at [282, 54] on div "# ¡Defiéndete de "Brak" y "Treg"! # Debes atacar dos veces a los ogros enanos. …" at bounding box center [297, 82] width 90 height 142
click at [281, 58] on div "# ¡Defiéndete de "Brak" y "Treg"! # Debes atacar dos veces a los ogros enanos. …" at bounding box center [297, 82] width 90 height 142
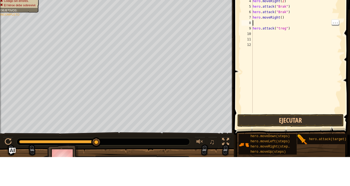
scroll to position [2, 2]
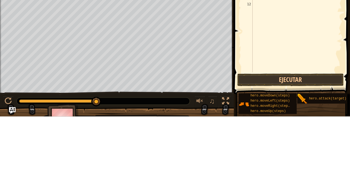
type textarea "hero.attack("Treg")"
click at [321, 153] on button "Ejecutar" at bounding box center [290, 149] width 106 height 13
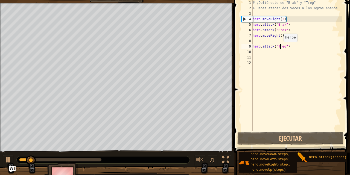
click at [268, 52] on div "# ¡Defiéndete de "Brak" y "Treg"! # Debes atacar dos veces a los ogros enanos. …" at bounding box center [297, 82] width 90 height 142
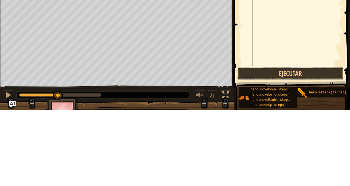
click at [315, 147] on button "Ejecutar" at bounding box center [290, 149] width 106 height 13
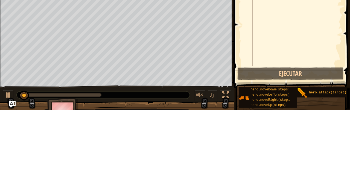
scroll to position [2, 2]
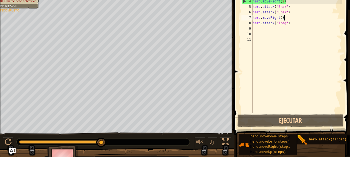
click at [284, 50] on div "# ¡Defiéndete de "Brak" y "Treg"! # Debes atacar dos veces a los ogros enanos. …" at bounding box center [297, 82] width 90 height 142
click at [284, 46] on div "# ¡Defiéndete de "Brak" y "Treg"! # Debes atacar dos veces a los ogros enanos. …" at bounding box center [297, 82] width 90 height 142
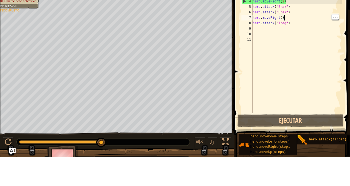
click at [282, 47] on div "# ¡Defiéndete de "Brak" y "Treg"! # Debes atacar dos veces a los ogros enanos. …" at bounding box center [297, 82] width 90 height 142
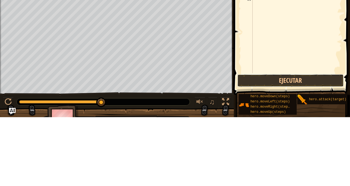
click at [316, 149] on button "Ejecutar" at bounding box center [290, 149] width 106 height 13
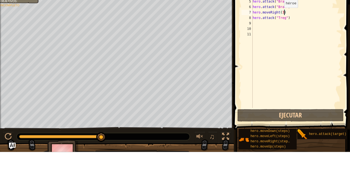
click at [254, 50] on div "# ¡Defiéndete de "Brak" y "Treg"! # Debes atacar dos veces a los ogros enanos. …" at bounding box center [297, 82] width 90 height 142
click at [295, 47] on div "# ¡Defiéndete de "Brak" y "Treg"! # Debes atacar dos veces a los ogros enanos. …" at bounding box center [297, 82] width 90 height 142
type textarea "hero.moveRight(3)"
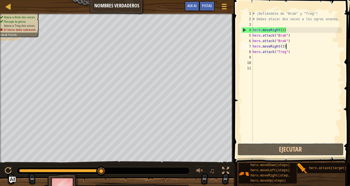
click at [293, 148] on button "Ejecutar" at bounding box center [290, 149] width 106 height 13
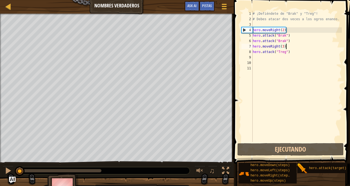
scroll to position [2, 2]
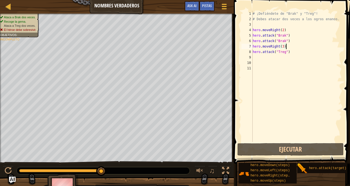
click at [286, 48] on div "# ¡Defiéndete de "Brak" y "Treg"! # Debes atacar dos veces a los ogros enanos. …" at bounding box center [297, 82] width 90 height 142
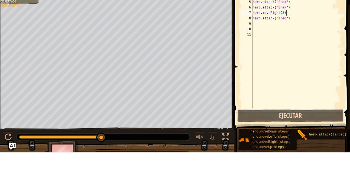
click at [284, 48] on div "# ¡Defiéndete de "Brak" y "Treg"! # Debes atacar dos veces a los ogros enanos. …" at bounding box center [297, 82] width 90 height 142
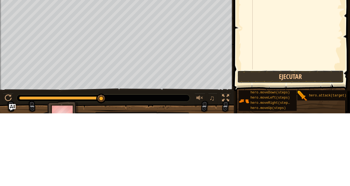
click at [301, 146] on button "Ejecutar" at bounding box center [290, 149] width 106 height 13
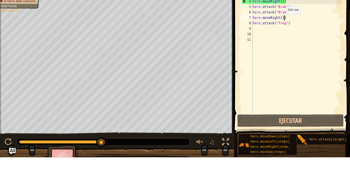
click at [292, 51] on div "# ¡Defiéndete de "Brak" y "Treg"! # Debes atacar dos veces a los ogros enanos. …" at bounding box center [297, 82] width 90 height 142
click at [291, 48] on div "# ¡Defiéndete de "Brak" y "Treg"! # Debes atacar dos veces a los ogros enanos. …" at bounding box center [297, 82] width 90 height 142
type textarea "hero.moveRight(2)"
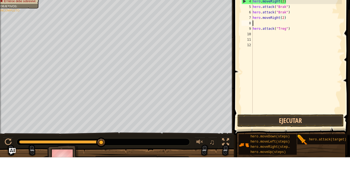
scroll to position [2, 0]
type textarea "m"
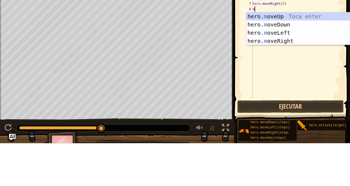
click at [302, 69] on div "hero. m oveUp Toca enter hero. m oveDown Toca enter hero. m oveLeft Toca enter …" at bounding box center [298, 79] width 104 height 49
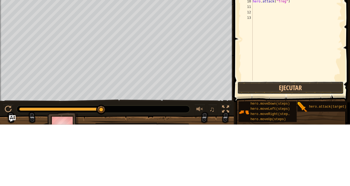
click at [300, 153] on button "Ejecutar" at bounding box center [290, 149] width 106 height 13
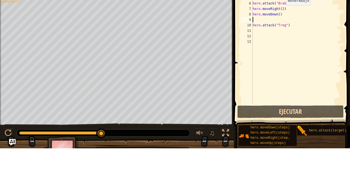
click at [292, 55] on div "# ¡Defiéndete de "Brak" y "Treg"! # Debes atacar dos veces a los ogros enanos. …" at bounding box center [297, 82] width 90 height 142
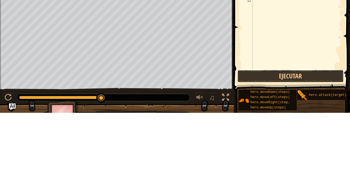
click at [319, 151] on button "Ejecutar" at bounding box center [290, 149] width 106 height 13
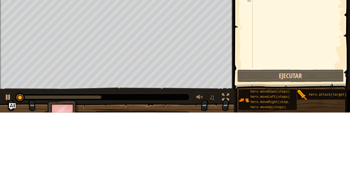
scroll to position [2, 2]
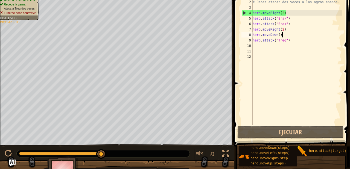
click at [293, 58] on div "# ¡Defiéndete de "Brak" y "Treg"! # Debes atacar dos veces a los ogros enanos. …" at bounding box center [297, 82] width 90 height 142
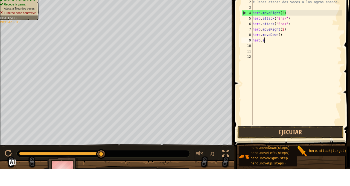
scroll to position [2, 0]
type textarea "h"
click at [291, 54] on div "# ¡Defiéndete de "Brak" y "Treg"! # Debes atacar dos veces a los ogros enanos. …" at bounding box center [297, 82] width 90 height 142
type textarea "h"
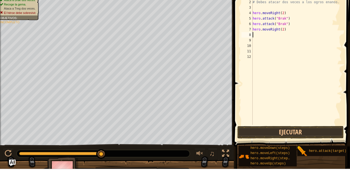
click at [295, 42] on div "# ¡Defiéndete de "Brak" y "Treg"! # Debes atacar dos veces a los ogros enanos. …" at bounding box center [297, 82] width 90 height 142
type textarea "hero.attack("Brak")"
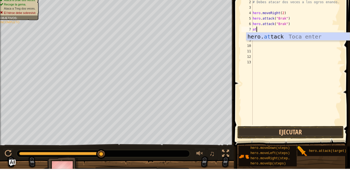
click at [312, 55] on div "hero. at [GEOGRAPHIC_DATA] Toca enter" at bounding box center [298, 62] width 104 height 25
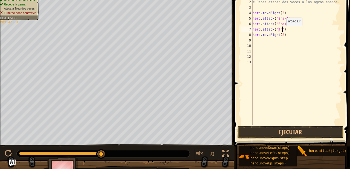
scroll to position [2, 3]
type textarea "hero.attack("Treg")"
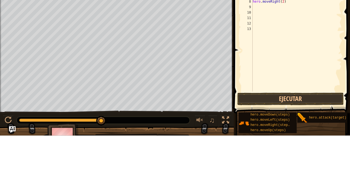
scroll to position [0, 0]
click at [319, 148] on button "Ejecutar" at bounding box center [290, 149] width 106 height 13
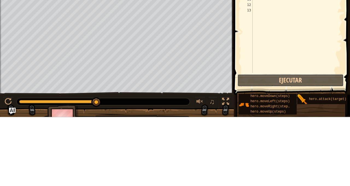
click at [309, 148] on button "Ejecutar" at bounding box center [290, 149] width 106 height 13
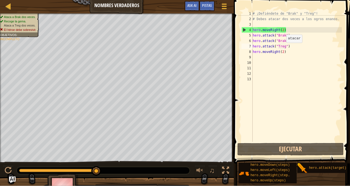
click at [292, 54] on div "# ¡Defiéndete de "Brak" y "Treg"! # Debes atacar dos veces a los ogros enanos. …" at bounding box center [297, 82] width 90 height 142
click at [285, 51] on div "# ¡Defiéndete de "Brak" y "Treg"! # Debes atacar dos veces a los ogros enanos. …" at bounding box center [297, 82] width 90 height 142
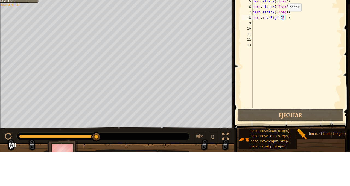
click at [285, 54] on div "# ¡Defiéndete de "Brak" y "Treg"! # Debes atacar dos veces a los ogros enanos. …" at bounding box center [297, 82] width 90 height 142
click at [303, 74] on div "# ¡Defiéndete de "Brak" y "Treg"! # Debes atacar dos veces a los ogros enanos. …" at bounding box center [297, 82] width 90 height 142
click at [284, 50] on div "# ¡Defiéndete de "Brak" y "Treg"! # Debes atacar dos veces a los ogros enanos. …" at bounding box center [297, 82] width 90 height 142
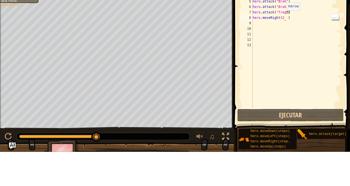
click at [289, 50] on div "# ¡Defiéndete de "Brak" y "Treg"! # Debes atacar dos veces a los ogros enanos. …" at bounding box center [297, 82] width 90 height 142
type textarea "hero.moveRight(2)"
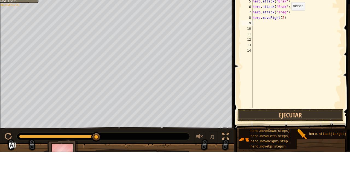
click at [285, 49] on div "# ¡Defiéndete de "Brak" y "Treg"! # Debes atacar dos veces a los ogros enanos. …" at bounding box center [297, 82] width 90 height 142
click at [287, 54] on div "# ¡Defiéndete de "Brak" y "Treg"! # Debes atacar dos veces a los ogros enanos. …" at bounding box center [297, 82] width 90 height 142
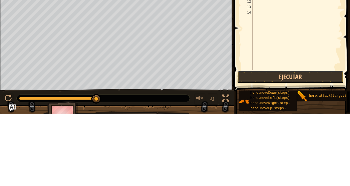
click at [306, 147] on button "Ejecutar" at bounding box center [290, 149] width 106 height 13
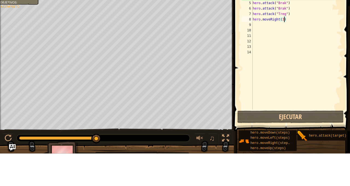
click at [289, 48] on div "# ¡Defiéndete de "Brak" y "Treg"! # Debes atacar dos veces a los ogros enanos. …" at bounding box center [297, 82] width 90 height 142
type textarea "hero.attack("Treg"2)"
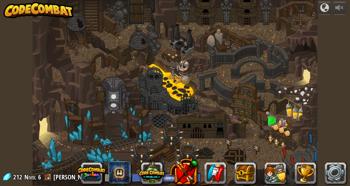
select select "es-419"
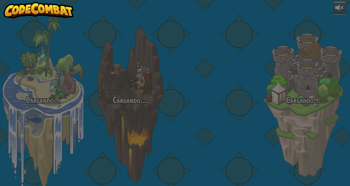
select select "es-419"
